Goal: Task Accomplishment & Management: Complete application form

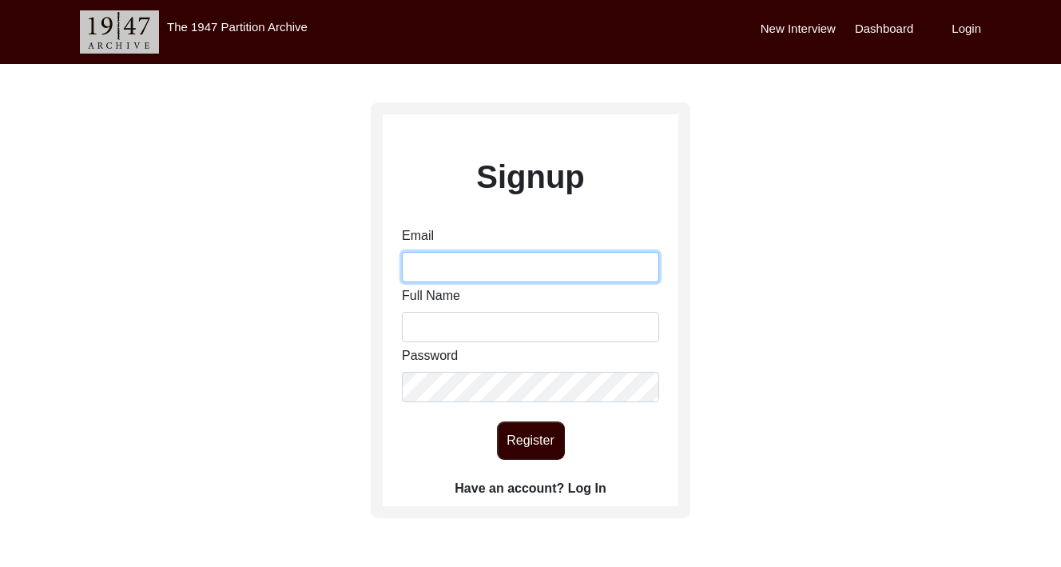
drag, startPoint x: 0, startPoint y: 0, endPoint x: 420, endPoint y: 257, distance: 491.8
click at [420, 257] on input "Email" at bounding box center [530, 267] width 257 height 30
type input "[EMAIL_ADDRESS][DOMAIN_NAME]"
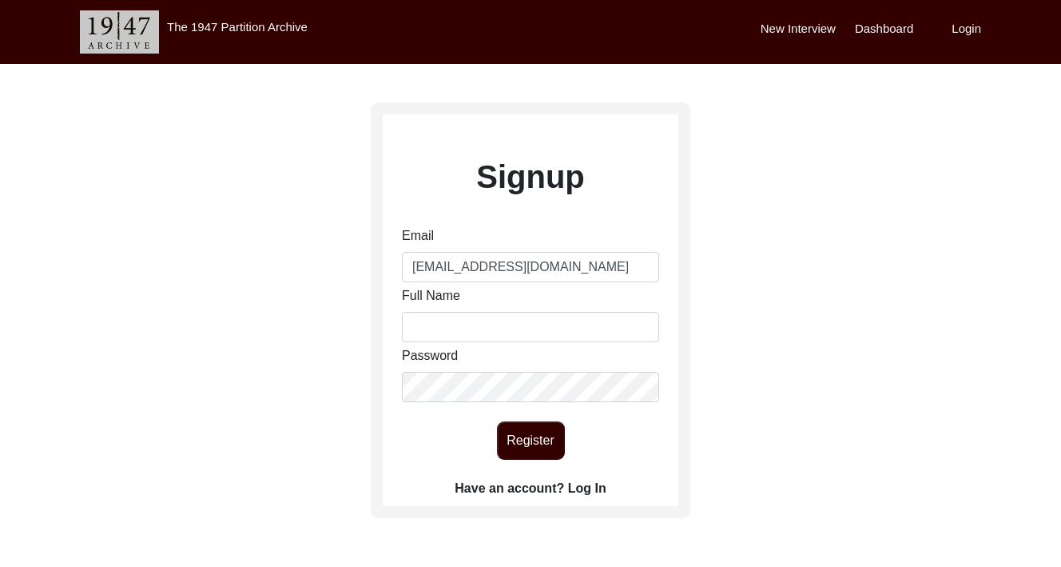
click at [551, 494] on label "Have an account? Log In" at bounding box center [530, 488] width 151 height 19
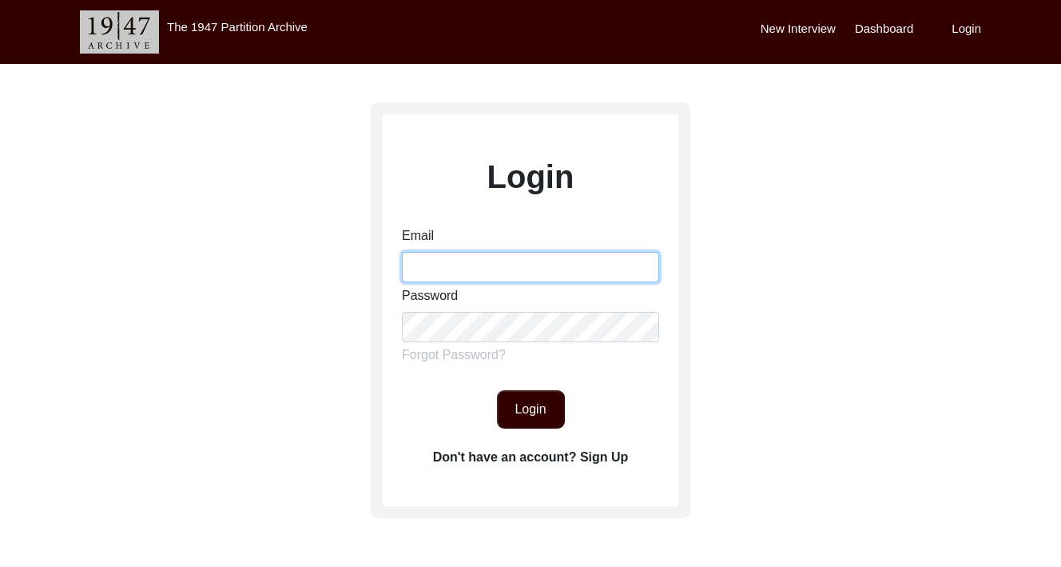
click at [470, 280] on input "Email" at bounding box center [530, 267] width 257 height 30
type input "[EMAIL_ADDRESS][DOMAIN_NAME]"
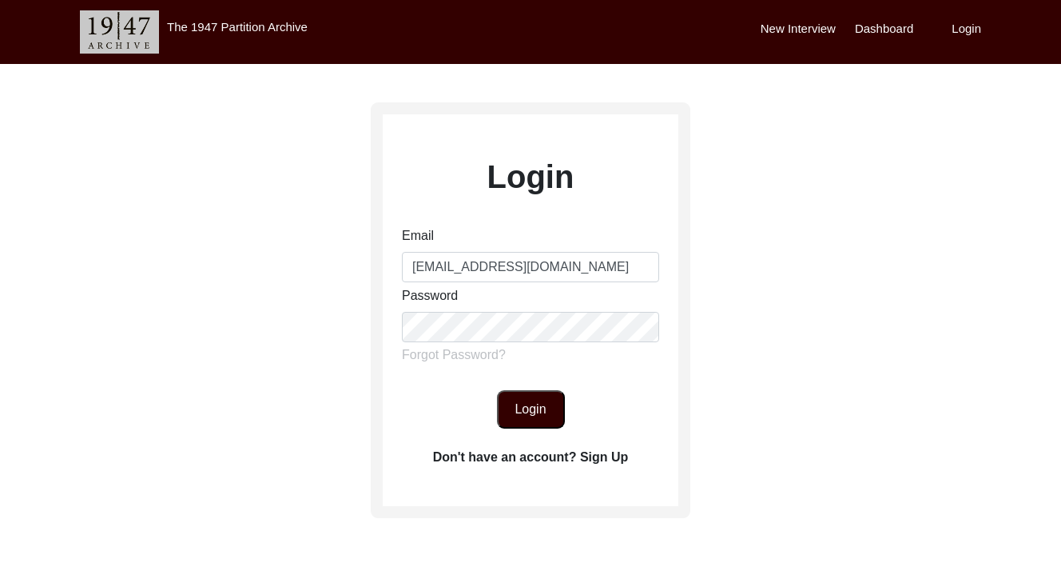
click at [524, 411] on button "Login" at bounding box center [531, 409] width 68 height 38
click at [603, 464] on label "Don't have an account? Sign Up" at bounding box center [531, 457] width 196 height 19
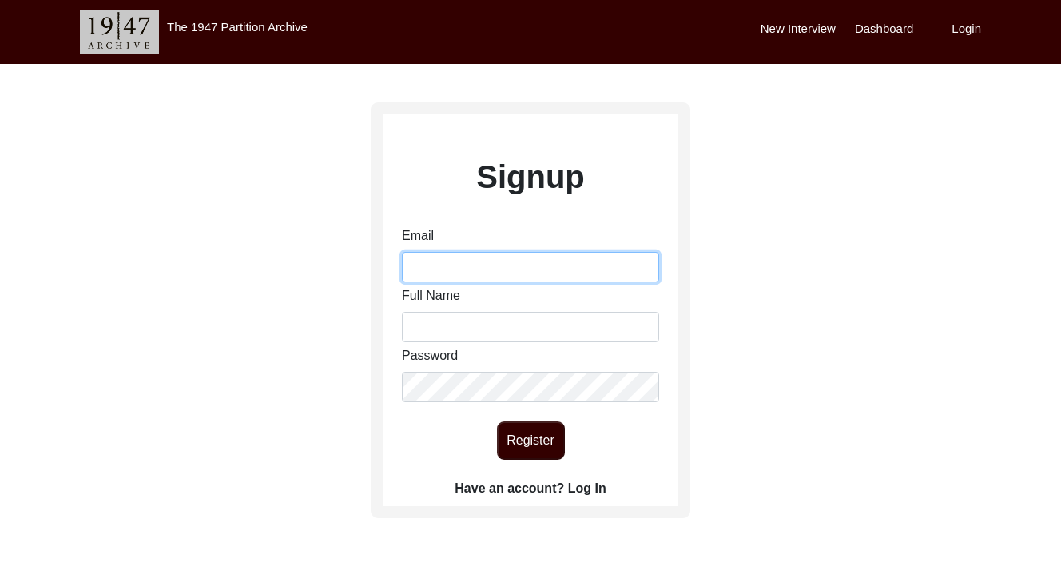
click at [508, 262] on input "Email" at bounding box center [530, 267] width 257 height 30
type input "[EMAIL_ADDRESS][DOMAIN_NAME]"
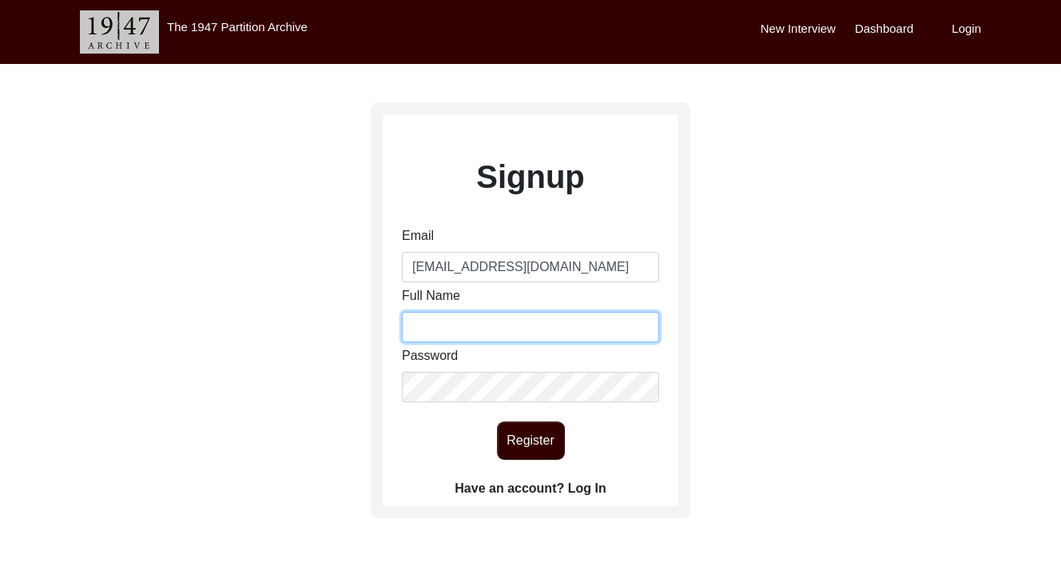
click at [463, 312] on input "Full Name" at bounding box center [530, 327] width 257 height 30
type input "Dania Ashary"
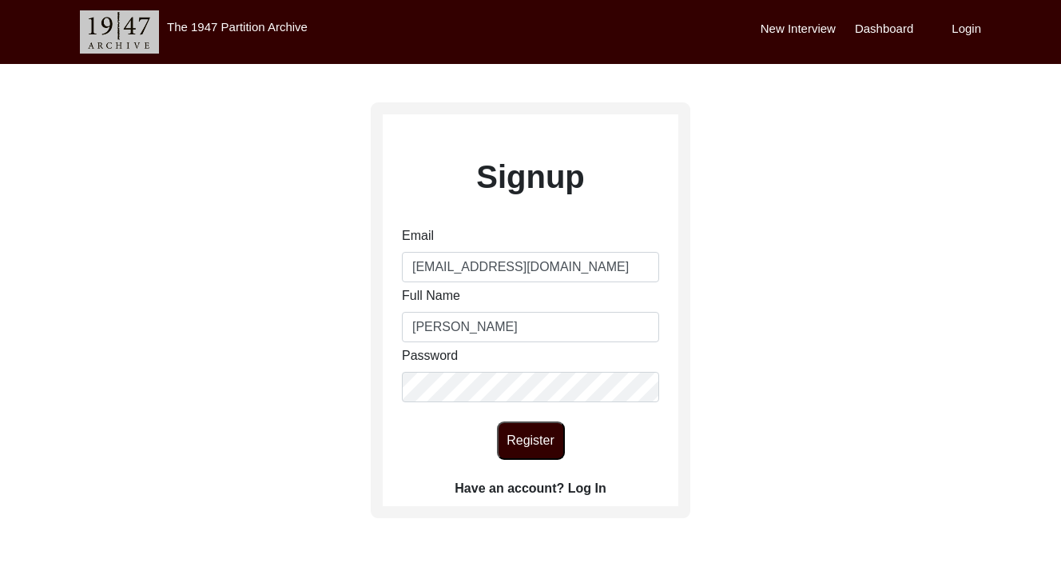
click at [511, 421] on button "Register" at bounding box center [531, 440] width 68 height 38
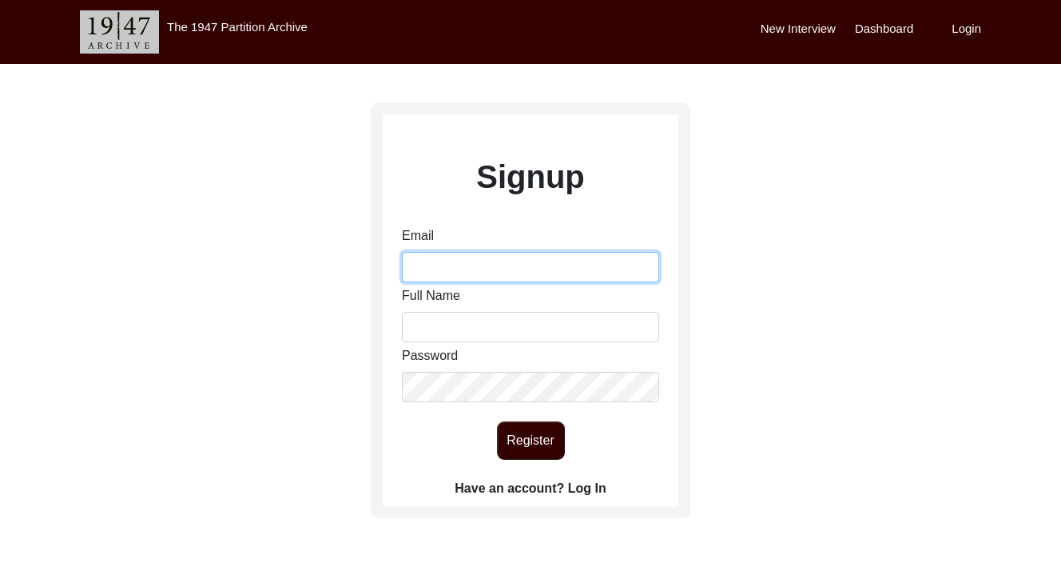
type input "[EMAIL_ADDRESS][DOMAIN_NAME]"
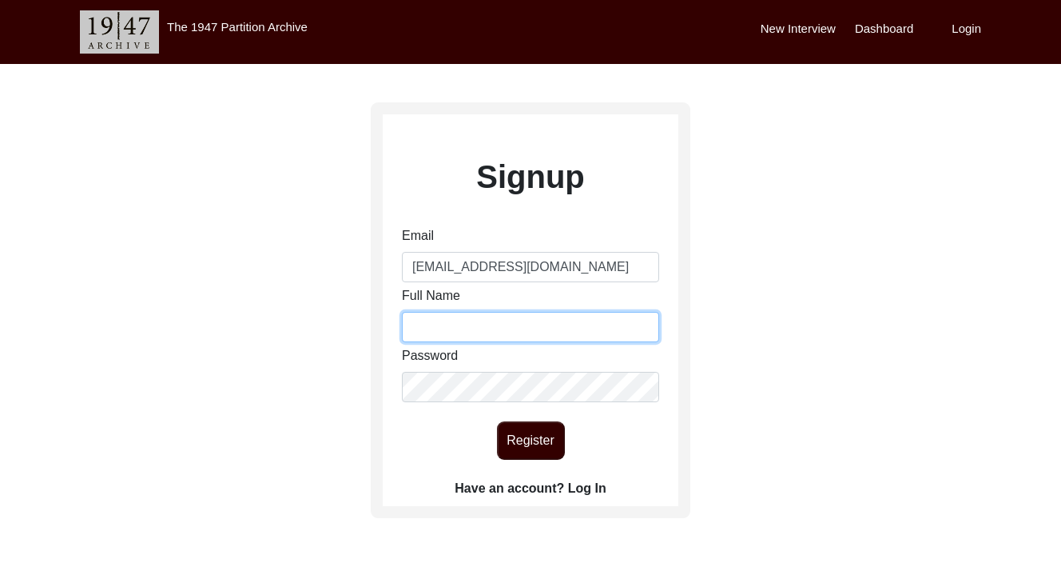
click at [472, 321] on input "Full Name" at bounding box center [530, 327] width 257 height 30
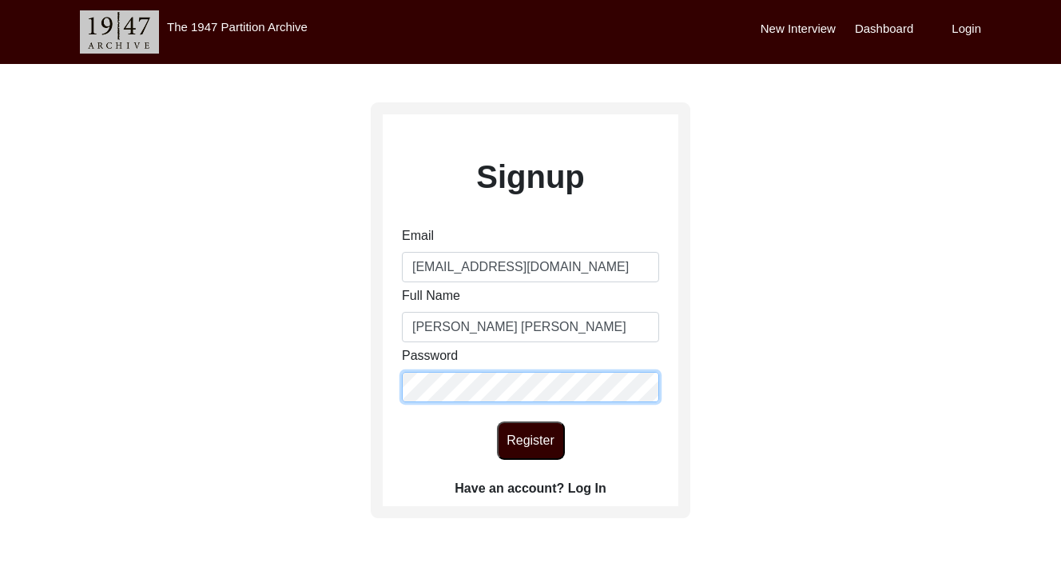
click at [328, 372] on div "Signup Email [EMAIL_ADDRESS][DOMAIN_NAME] Full Name [PERSON_NAME] [PERSON_NAME]…" at bounding box center [530, 355] width 1061 height 582
click at [407, 429] on div "Register" at bounding box center [531, 440] width 296 height 38
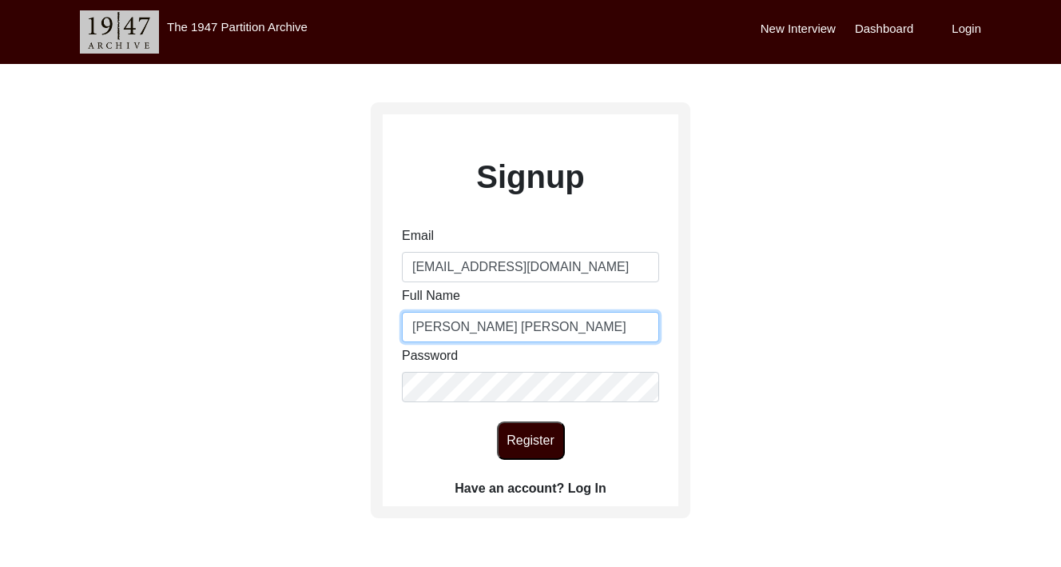
click at [491, 329] on input "[PERSON_NAME] [PERSON_NAME]" at bounding box center [530, 327] width 257 height 30
type input "[PERSON_NAME]"
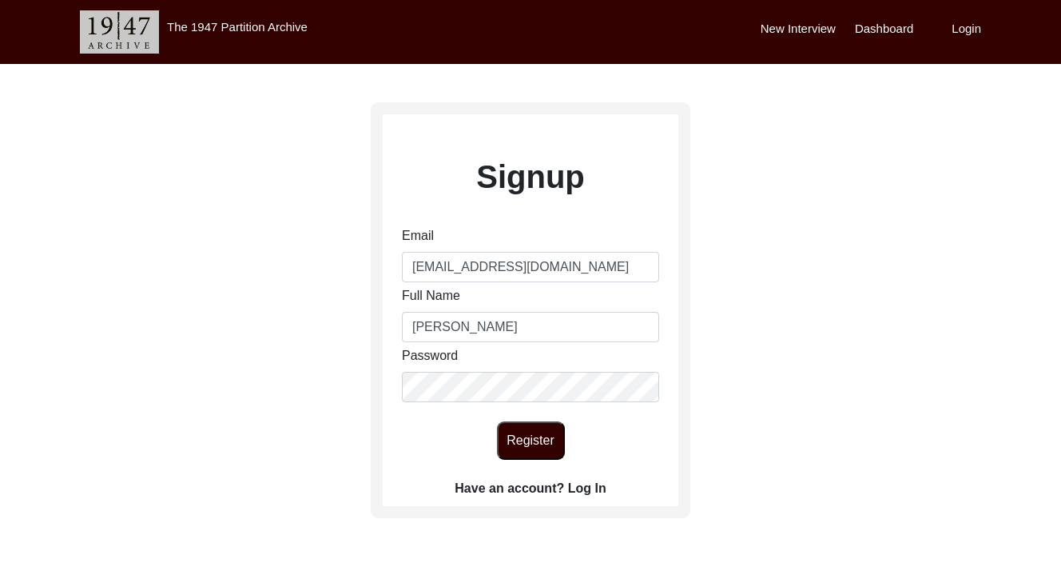
click at [515, 432] on button "Register" at bounding box center [531, 440] width 68 height 38
